Goal: Task Accomplishment & Management: Complete application form

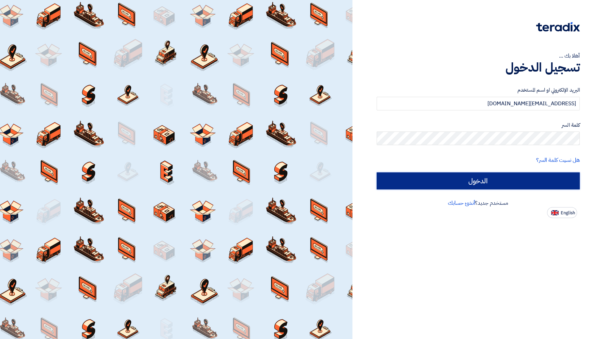
click at [521, 181] on input "الدخول" at bounding box center [477, 180] width 203 height 17
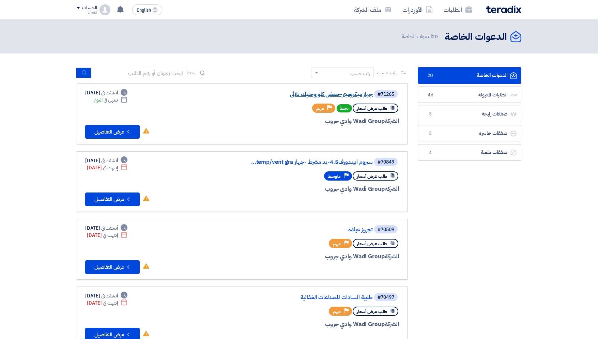
click at [341, 95] on link "جهاز ميكروميتر-حمض كلوروخليك ثلاثى" at bounding box center [304, 94] width 136 height 6
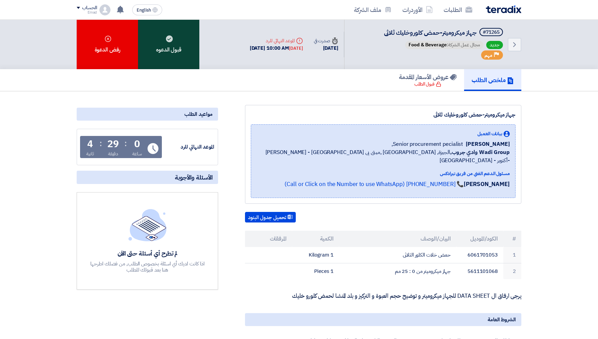
click at [165, 42] on div "قبول الدعوه" at bounding box center [168, 44] width 61 height 49
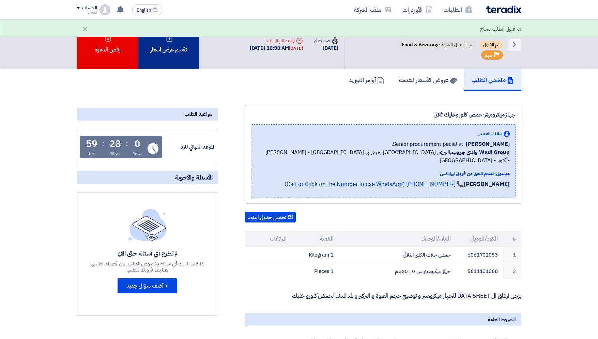
click at [175, 52] on div "تقديم عرض أسعار" at bounding box center [168, 44] width 61 height 49
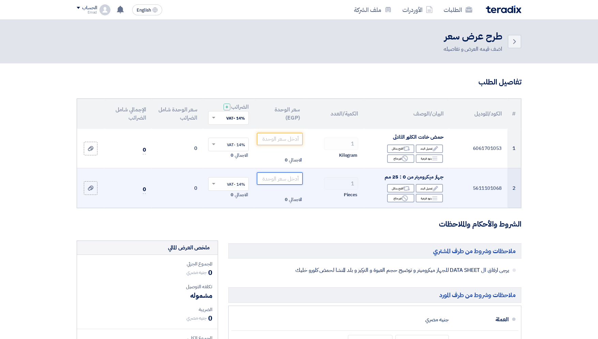
click at [292, 178] on input "number" at bounding box center [280, 178] width 46 height 12
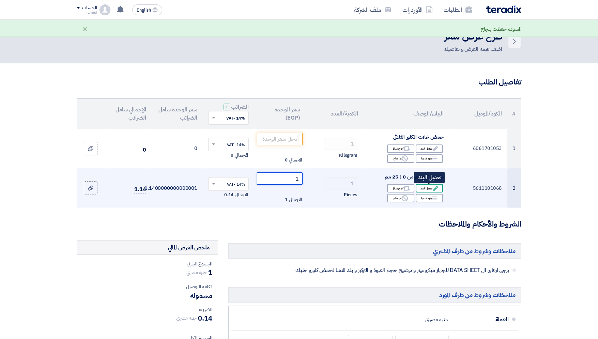
type input "1"
click at [426, 187] on div "Edit تعديل البند" at bounding box center [429, 188] width 27 height 9
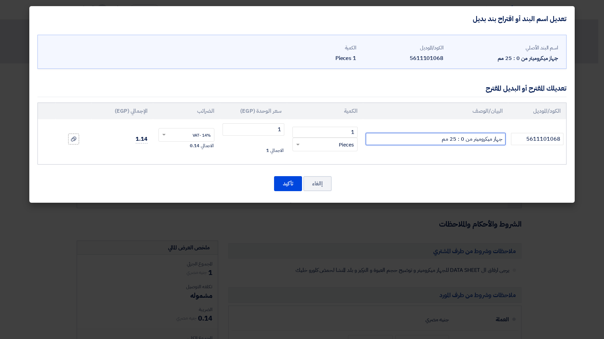
drag, startPoint x: 432, startPoint y: 142, endPoint x: 496, endPoint y: 133, distance: 64.3
click at [496, 133] on input "جهاز ميكروميتر من 0 : 25 مم" at bounding box center [435, 139] width 140 height 12
click at [430, 142] on input "جهاز ميكروميتر من 0 : 25 مم" at bounding box center [435, 139] width 140 height 12
drag, startPoint x: 434, startPoint y: 139, endPoint x: 503, endPoint y: 131, distance: 69.9
click at [503, 133] on input "جهاز ميكروميتر من 0 : 25 مم" at bounding box center [435, 139] width 140 height 12
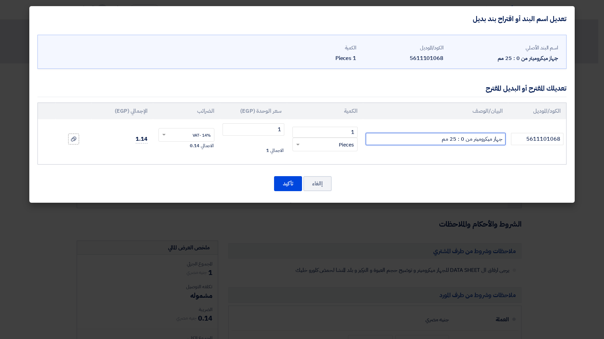
paste input "Micrometer Digital 312 series Accud Austrian European"
type input "Micrometer Digital 312 series Accud Austrian European 0-25mm"
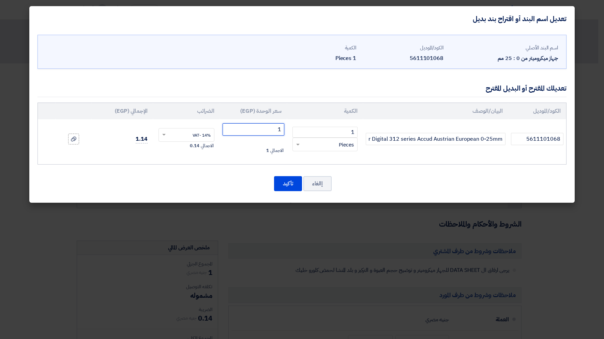
drag, startPoint x: 259, startPoint y: 130, endPoint x: 298, endPoint y: 130, distance: 38.8
click at [284, 130] on input "1" at bounding box center [253, 129] width 62 height 12
type input "4500"
click at [281, 183] on button "تأكيد" at bounding box center [288, 183] width 28 height 15
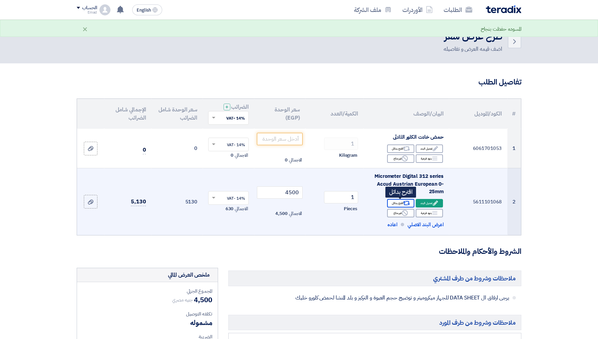
click at [404, 202] on use at bounding box center [406, 203] width 7 height 4
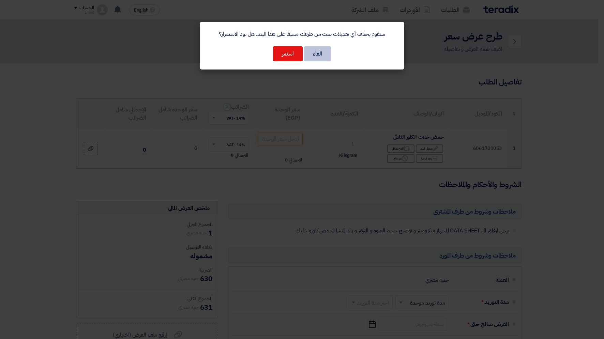
click at [318, 54] on button "الغاء" at bounding box center [317, 53] width 27 height 15
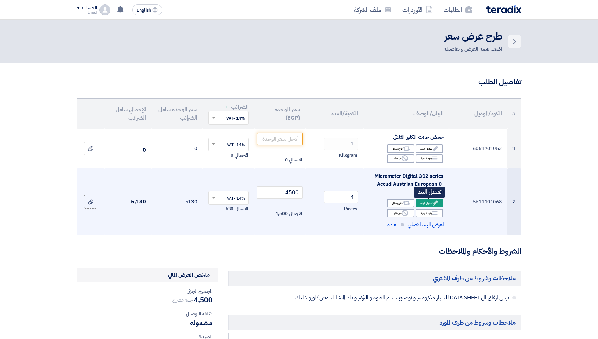
click at [426, 202] on div "Edit تعديل البند" at bounding box center [429, 203] width 27 height 9
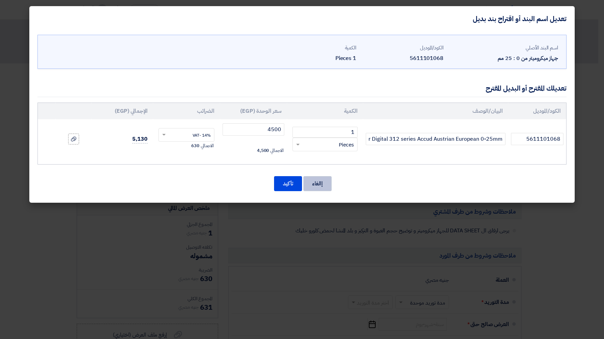
click at [316, 181] on button "إالغاء" at bounding box center [317, 183] width 28 height 15
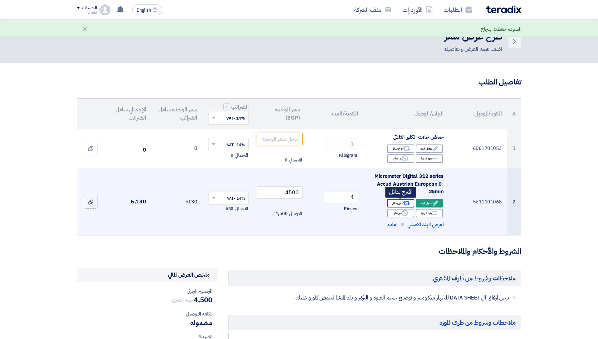
click at [399, 203] on div "Alternative اقترح بدائل" at bounding box center [400, 203] width 27 height 9
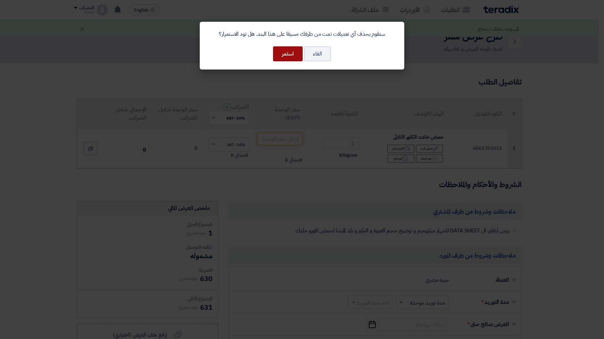
click at [289, 59] on button "استمر" at bounding box center [288, 53] width 30 height 15
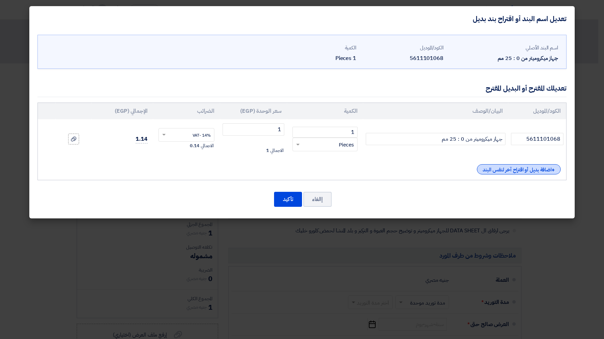
click at [518, 169] on div "+ اضافة بديل أو اقتراح آخر لنفس البند" at bounding box center [519, 169] width 84 height 10
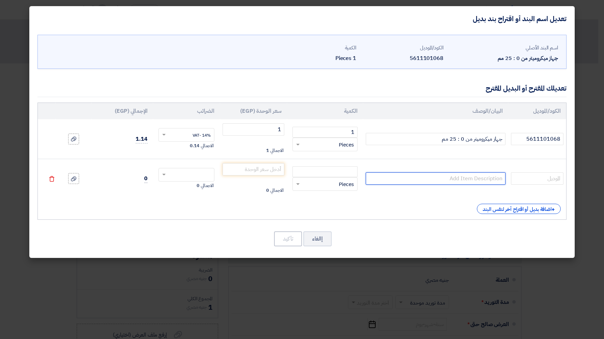
click at [417, 181] on input "text" at bounding box center [435, 178] width 140 height 12
paste input "Micrometer Digital 312 series Accud Austrian European"
type input "Micrometer Digital 312 series Accud Austrian European 0-25mm"
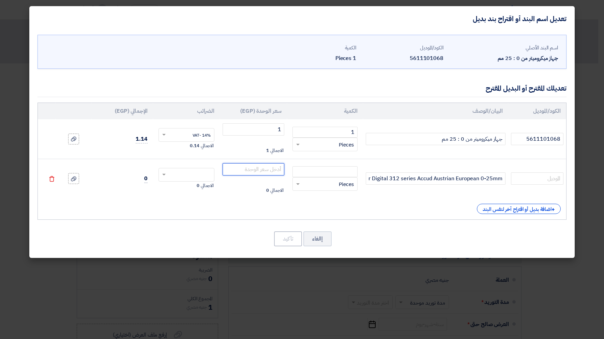
click at [243, 172] on input "number" at bounding box center [253, 169] width 62 height 12
type input "4500"
click at [192, 173] on input "text" at bounding box center [190, 175] width 41 height 11
click at [201, 190] on span "14% -VAT" at bounding box center [201, 187] width 18 height 6
click at [326, 173] on input "number" at bounding box center [324, 171] width 65 height 11
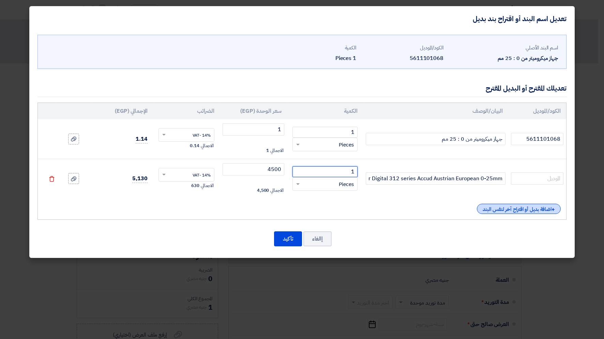
type input "1"
click at [535, 205] on div "+ اضافة بديل أو اقتراح آخر لنفس البند" at bounding box center [519, 209] width 84 height 10
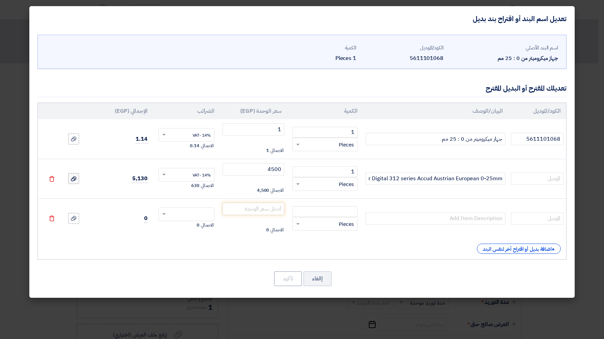
click at [78, 179] on label at bounding box center [73, 178] width 11 height 11
click at [0, 0] on input "file" at bounding box center [0, 0] width 0 height 0
click at [75, 217] on icon at bounding box center [73, 218] width 5 height 5
click at [0, 0] on input "file" at bounding box center [0, 0] width 0 height 0
click at [435, 219] on input "text" at bounding box center [435, 218] width 140 height 12
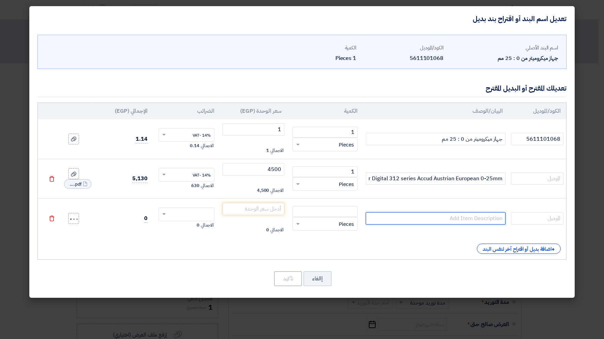
paste input "Micrometer Analog 321 series Accud Austrian European"
type input "Micrometer Analog 321 series Accud Austrian European 0-25mm"
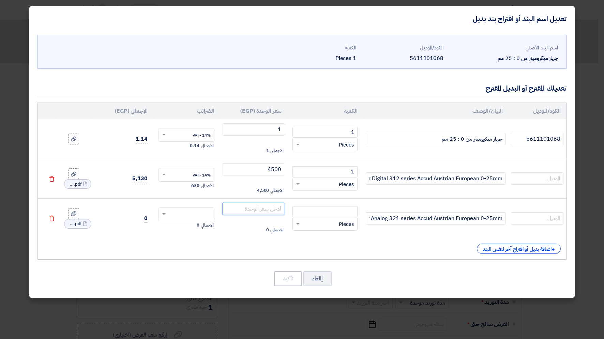
click at [269, 210] on input "number" at bounding box center [253, 209] width 62 height 12
type input "2400"
click at [343, 213] on input "number" at bounding box center [324, 211] width 65 height 11
type input "1"
click at [204, 212] on input "text" at bounding box center [190, 214] width 41 height 11
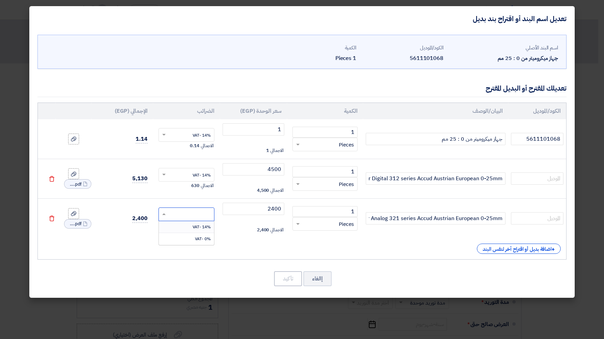
click at [199, 227] on span "14% -VAT" at bounding box center [201, 227] width 18 height 6
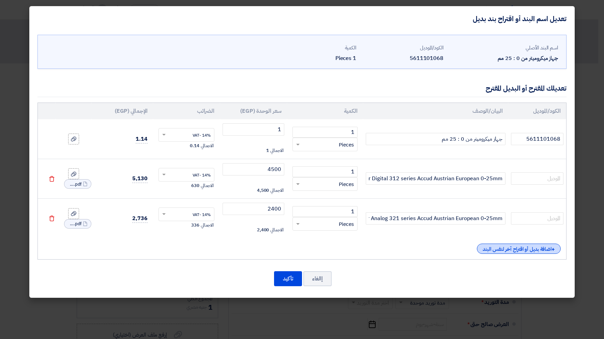
click at [515, 251] on div "+ اضافة بديل أو اقتراح آخر لنفس البند" at bounding box center [519, 249] width 84 height 10
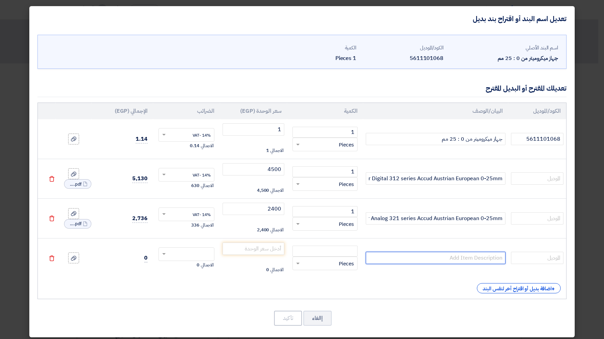
click at [463, 258] on input "text" at bounding box center [435, 258] width 140 height 12
paste input "Micrometer Analog 321 series Accud Austrian European"
drag, startPoint x: 416, startPoint y: 257, endPoint x: 531, endPoint y: 251, distance: 115.3
click at [505, 252] on input "Micrometer Analog 321 series Accud Austrian European" at bounding box center [435, 258] width 140 height 12
type input "Micrometer Analog china 0-25mm"
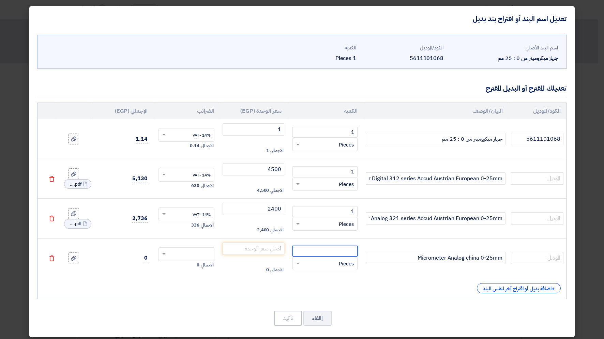
click at [314, 251] on input "number" at bounding box center [324, 251] width 65 height 11
type input "1"
click at [244, 250] on input "number" at bounding box center [253, 249] width 62 height 12
type input "1500"
click at [171, 253] on div at bounding box center [187, 254] width 56 height 11
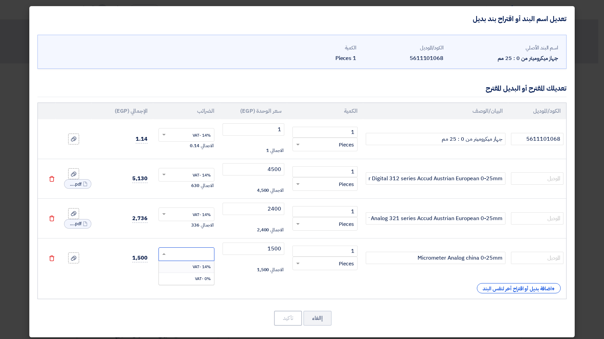
click at [189, 266] on div "14% -VAT" at bounding box center [187, 267] width 56 height 12
drag, startPoint x: 293, startPoint y: 317, endPoint x: 292, endPoint y: 321, distance: 3.5
click at [293, 320] on button "تأكيد" at bounding box center [288, 318] width 28 height 15
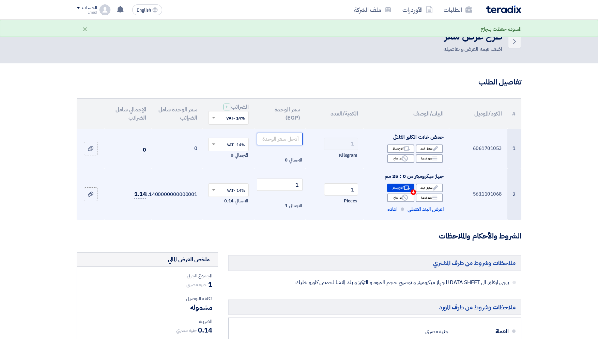
click at [289, 139] on input "number" at bounding box center [280, 139] width 46 height 12
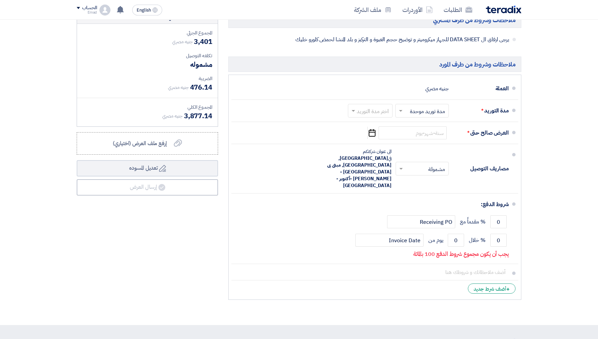
scroll to position [228, 0]
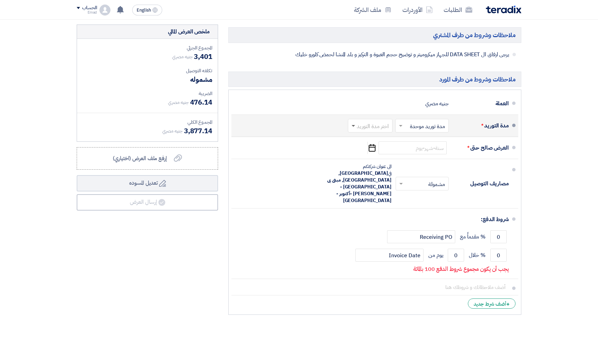
type input "3400"
click at [355, 127] on span at bounding box center [353, 126] width 3 height 2
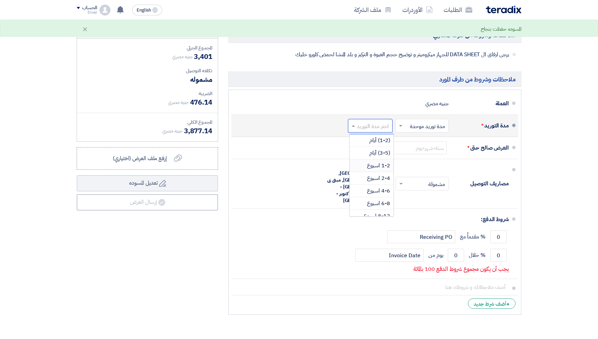
click at [374, 165] on span "1-2 اسبوع" at bounding box center [378, 165] width 23 height 8
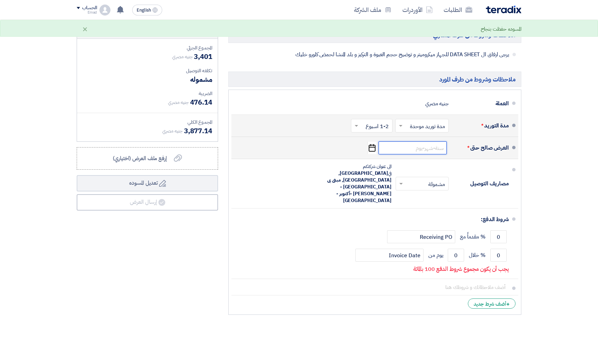
click at [408, 150] on input at bounding box center [412, 147] width 68 height 13
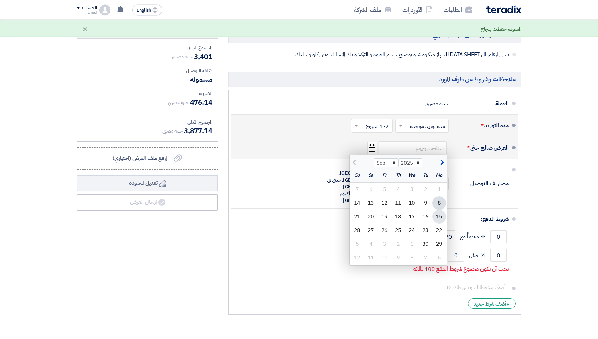
click at [440, 216] on div "15" at bounding box center [439, 217] width 14 height 14
type input "[DATE]"
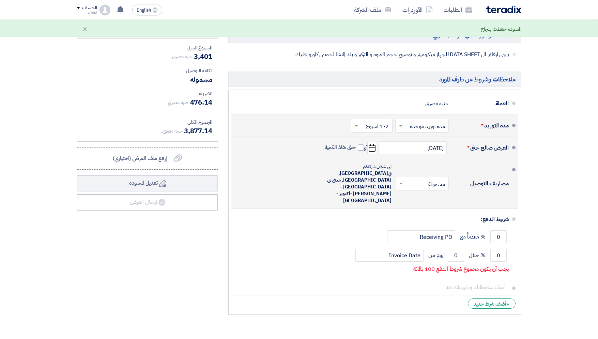
click at [401, 180] on span at bounding box center [400, 183] width 9 height 7
click at [417, 205] on div "غير مشمولة" at bounding box center [423, 211] width 52 height 12
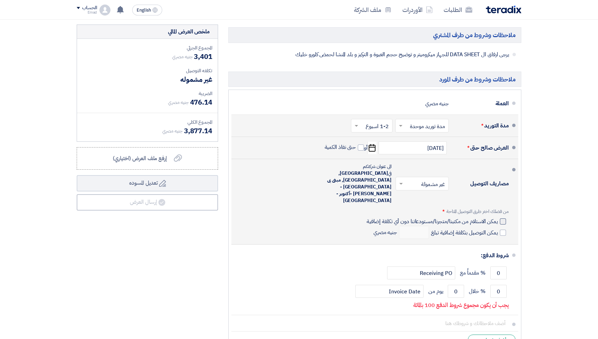
click at [501, 218] on div at bounding box center [503, 221] width 6 height 6
click at [498, 218] on input "يمكن الاستلام من مكتبنا/متجرنا/مستودعاتنا دون أي تكلفة إضافية" at bounding box center [431, 224] width 133 height 13
checkbox input "true"
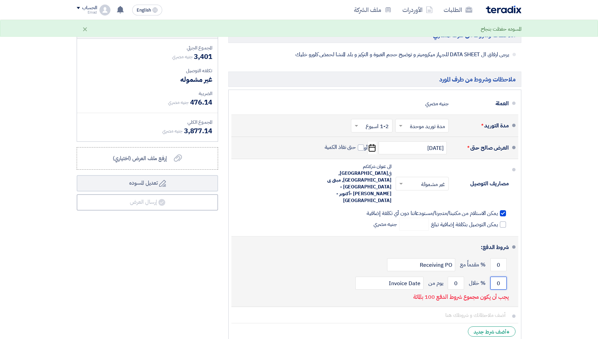
click at [501, 277] on input "0" at bounding box center [498, 283] width 16 height 13
drag, startPoint x: 495, startPoint y: 265, endPoint x: 507, endPoint y: 264, distance: 12.4
click at [507, 277] on input "0" at bounding box center [498, 283] width 16 height 13
type input "100"
click at [456, 277] on input "0" at bounding box center [456, 283] width 16 height 13
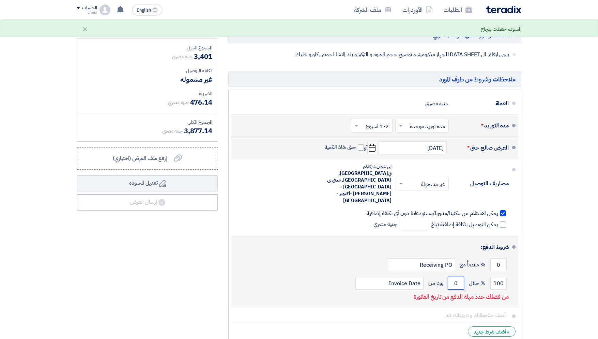
click at [455, 277] on input "0" at bounding box center [456, 283] width 16 height 13
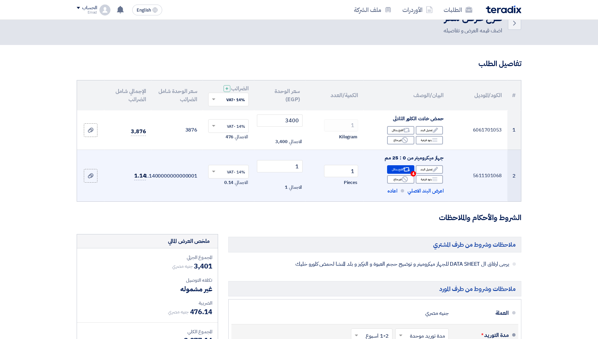
scroll to position [20, 0]
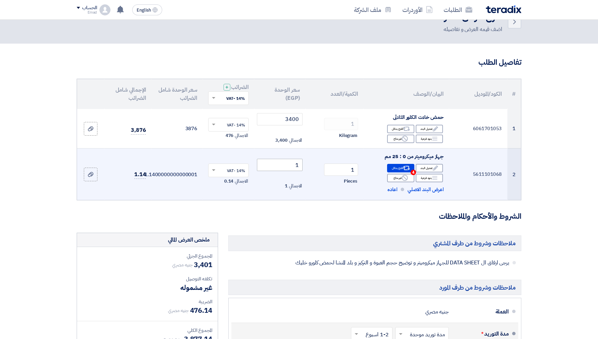
type input "30"
drag, startPoint x: 294, startPoint y: 168, endPoint x: 301, endPoint y: 168, distance: 7.2
click at [301, 168] on input "1" at bounding box center [280, 165] width 46 height 12
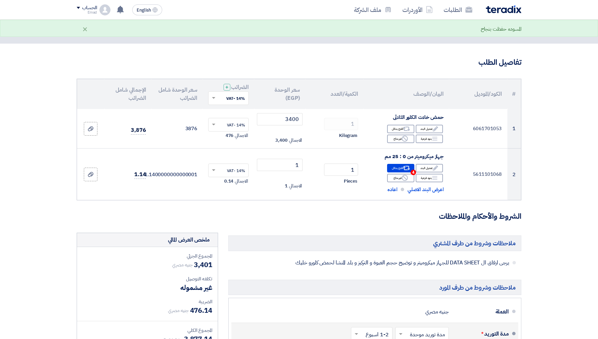
click at [288, 221] on h3 "الشروط والأحكام والملاحظات" at bounding box center [299, 216] width 445 height 11
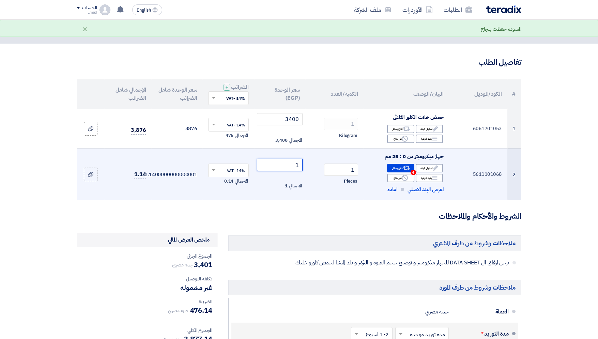
drag, startPoint x: 298, startPoint y: 163, endPoint x: 293, endPoint y: 164, distance: 5.0
click at [293, 164] on input "1" at bounding box center [280, 165] width 46 height 12
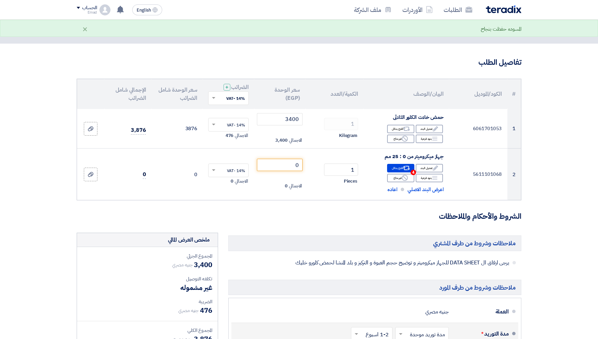
click at [315, 216] on h3 "الشروط والأحكام والملاحظات" at bounding box center [299, 216] width 445 height 11
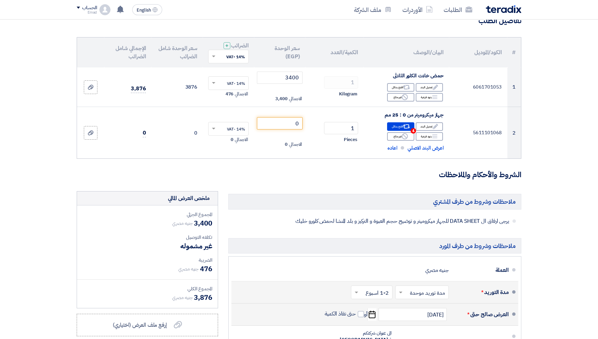
scroll to position [54, 0]
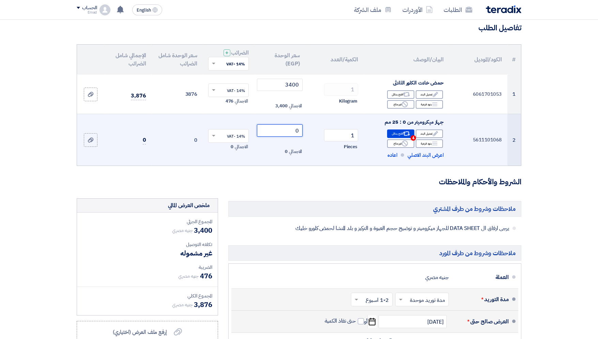
drag, startPoint x: 297, startPoint y: 128, endPoint x: 300, endPoint y: 129, distance: 3.8
click at [300, 129] on input "0" at bounding box center [280, 130] width 46 height 12
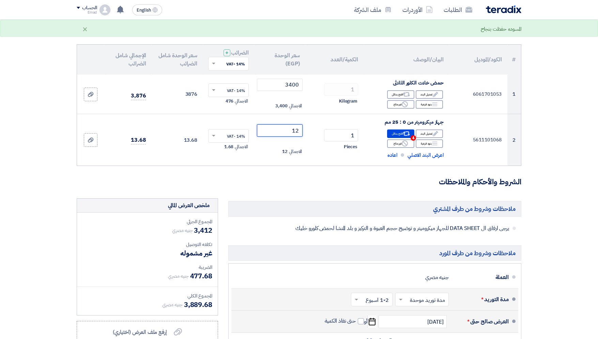
type input "1"
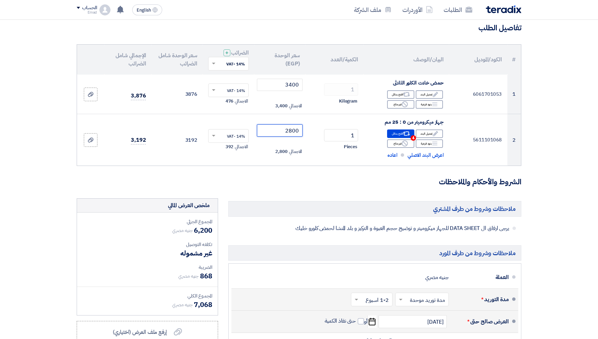
type input "2800"
click at [294, 194] on form "تفاصيل الطلب # الكود/الموديل البيان/الوصف الكمية/العدد سعر الوحدة (EGP) الضرائب…" at bounding box center [299, 265] width 445 height 485
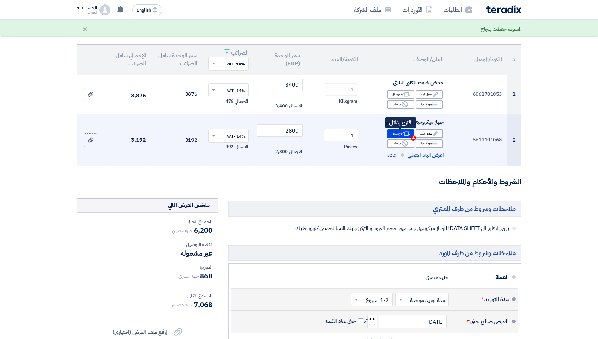
click at [392, 134] on div "Alternative اقترح بدائل 4" at bounding box center [400, 133] width 27 height 9
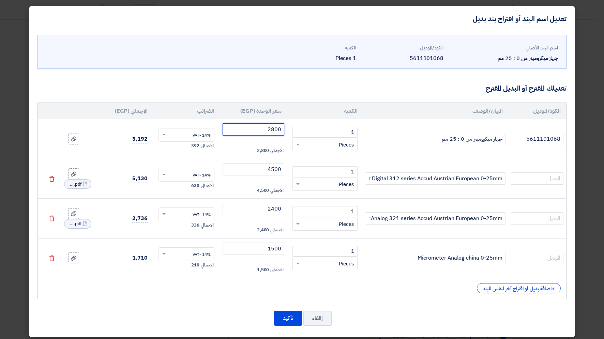
click at [276, 131] on input "2800" at bounding box center [253, 129] width 62 height 12
drag, startPoint x: 268, startPoint y: 129, endPoint x: 287, endPoint y: 130, distance: 19.4
click at [284, 130] on input "2800" at bounding box center [253, 129] width 62 height 12
type input "4500"
click at [288, 313] on button "تأكيد" at bounding box center [288, 318] width 28 height 15
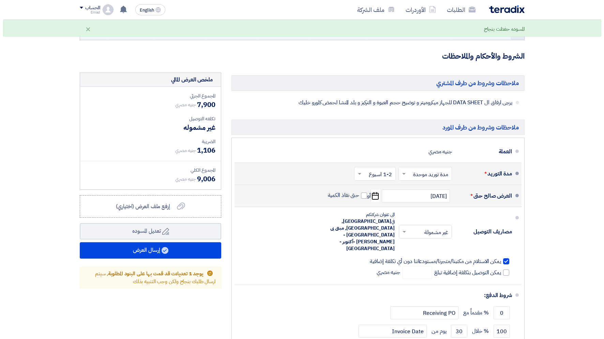
scroll to position [187, 0]
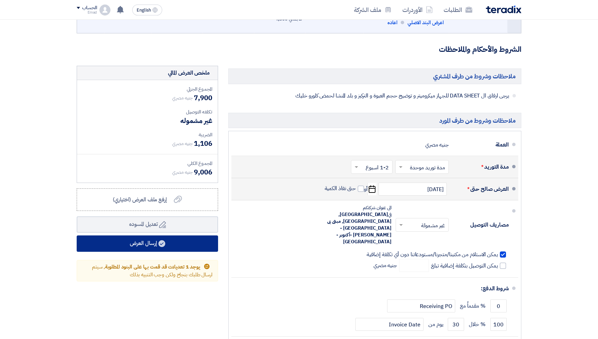
click at [149, 239] on button "إرسال العرض" at bounding box center [147, 243] width 141 height 16
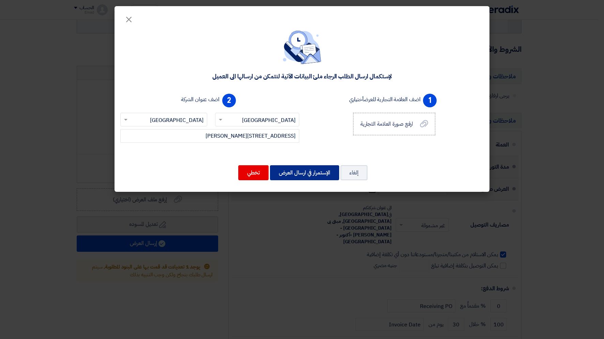
click at [297, 170] on button "الإستمرار في ارسال العرض" at bounding box center [304, 172] width 69 height 15
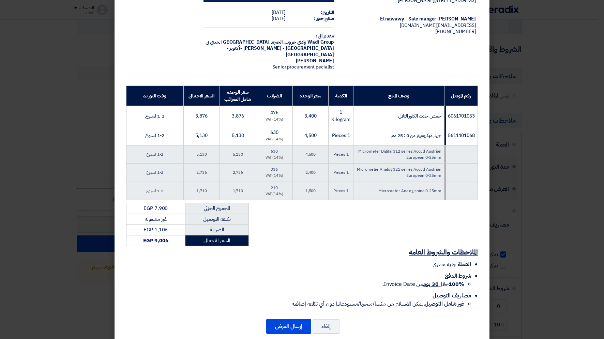
scroll to position [38, 0]
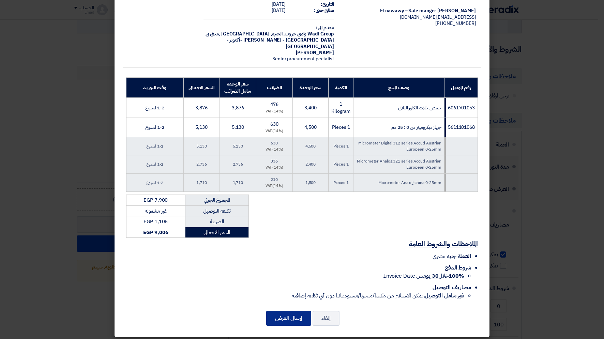
click at [274, 315] on button "إرسال العرض" at bounding box center [288, 318] width 45 height 15
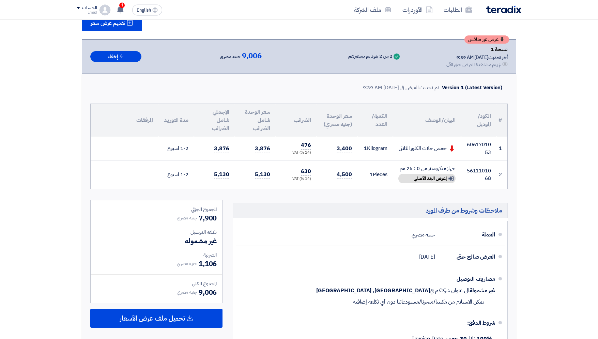
scroll to position [88, 0]
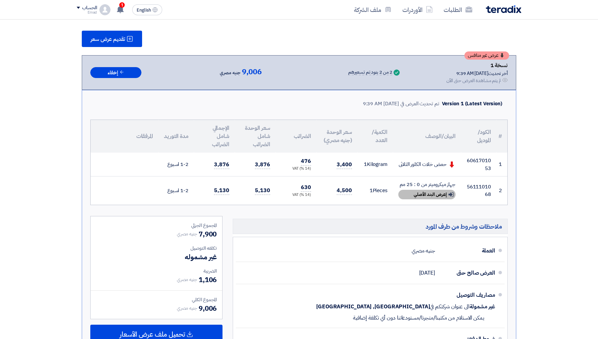
click at [423, 193] on div "Show details إعرض البند الأصلي" at bounding box center [426, 195] width 57 height 10
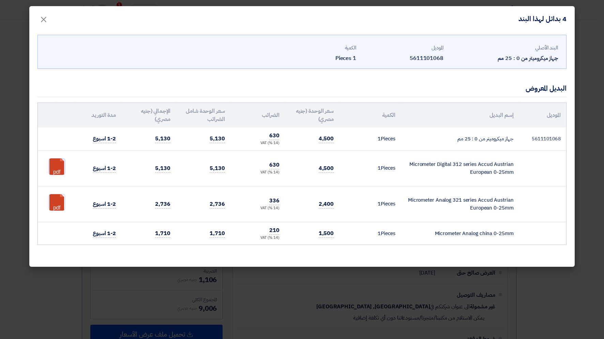
click at [55, 166] on link at bounding box center [76, 178] width 55 height 41
click at [42, 21] on span "×" at bounding box center [44, 19] width 8 height 20
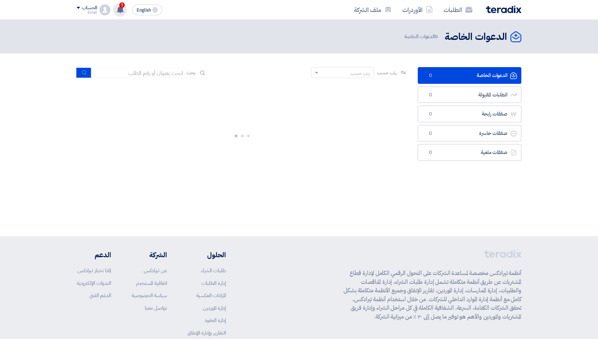
click at [122, 7] on span "1" at bounding box center [121, 4] width 5 height 5
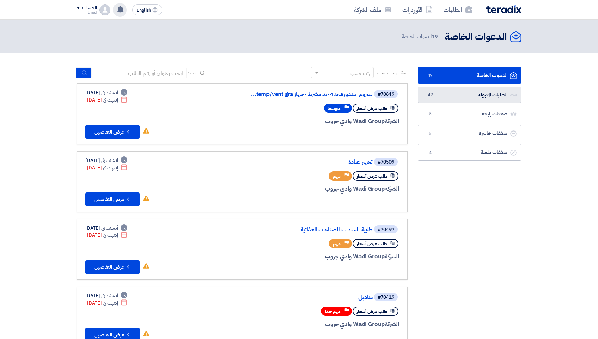
click at [494, 93] on link "الطلبات المقبولة الطلبات المقبولة 47" at bounding box center [470, 95] width 104 height 17
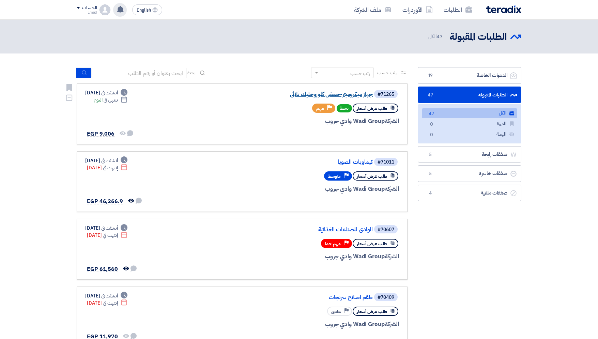
click at [339, 94] on link "جهاز ميكروميتر-حمض كلوروخليك ثلاثى" at bounding box center [304, 94] width 136 height 6
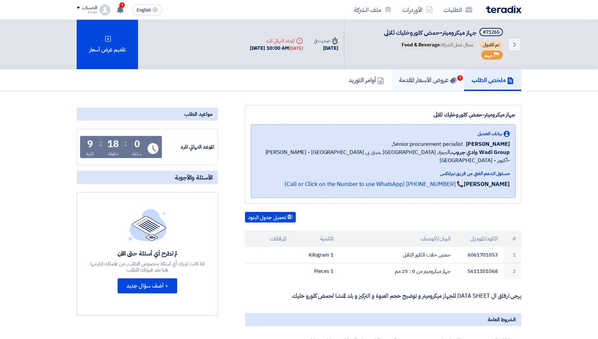
click at [457, 77] on span "1" at bounding box center [459, 77] width 5 height 5
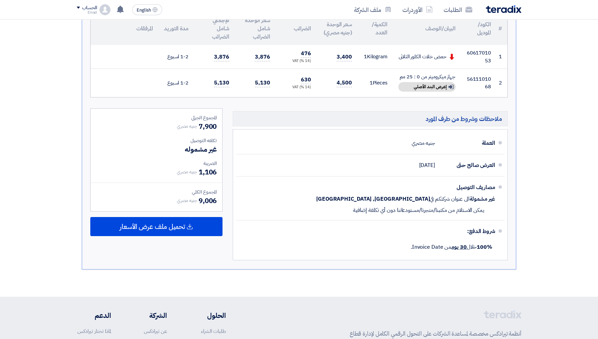
scroll to position [43, 0]
